Goal: Transaction & Acquisition: Download file/media

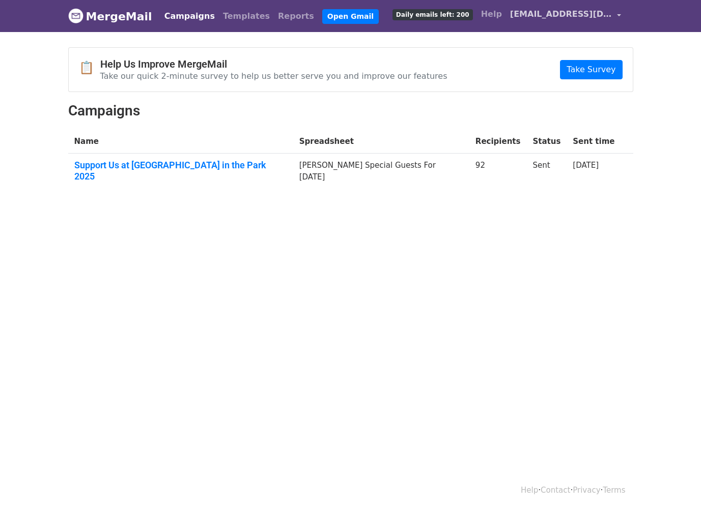
click at [551, 14] on span "[EMAIL_ADDRESS][DOMAIN_NAME]" at bounding box center [561, 14] width 102 height 12
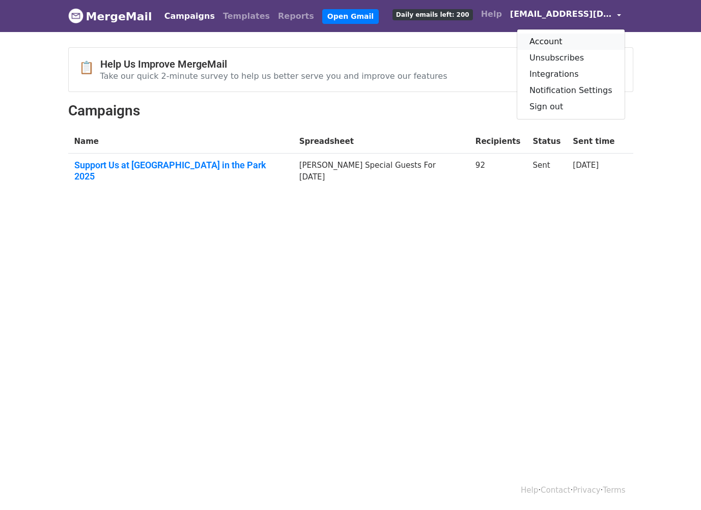
click at [551, 43] on link "Account" at bounding box center [570, 42] width 107 height 16
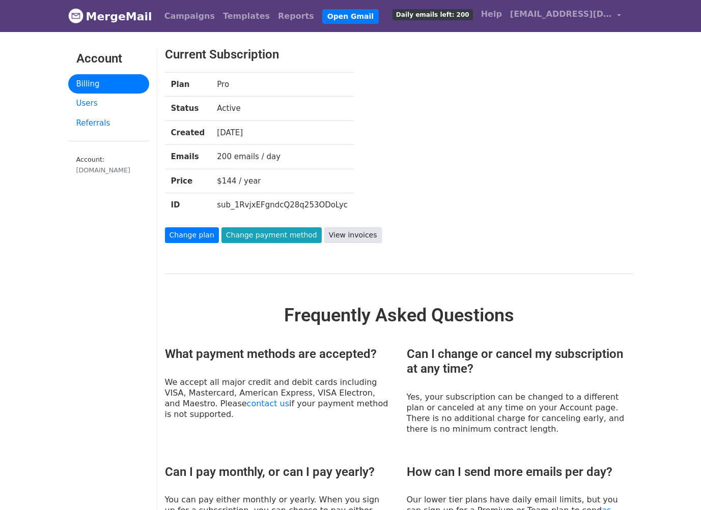
click at [333, 234] on link "View invoices" at bounding box center [352, 235] width 57 height 16
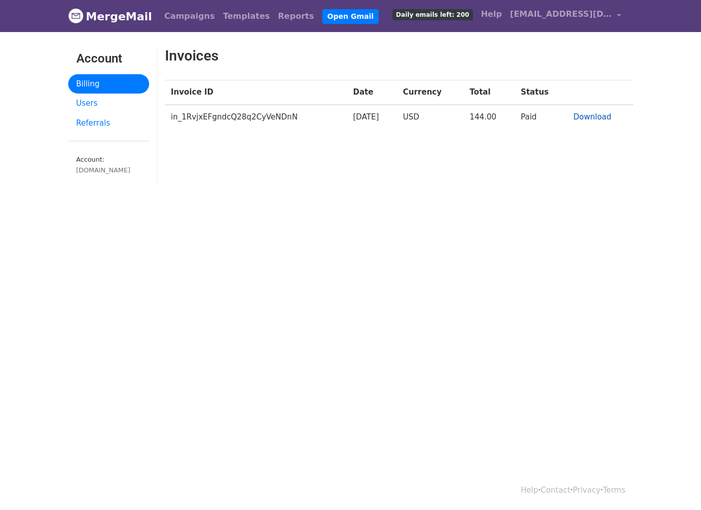
click at [583, 114] on link "Download" at bounding box center [592, 116] width 38 height 9
